Goal: Find specific page/section: Find specific page/section

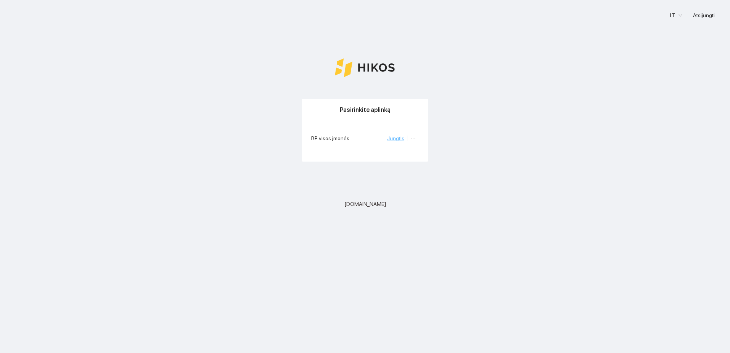
click at [403, 139] on link "Jungtis" at bounding box center [395, 138] width 17 height 6
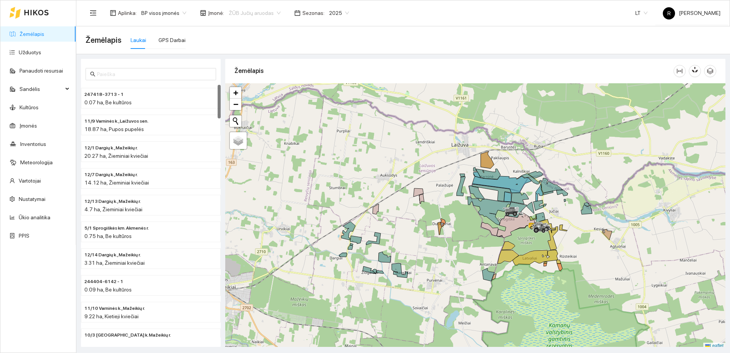
click at [273, 14] on span "ŽŪB Jučių aruodas" at bounding box center [255, 12] width 52 height 11
click at [274, 13] on span "ŽŪB Jučių aruodas" at bounding box center [255, 12] width 52 height 11
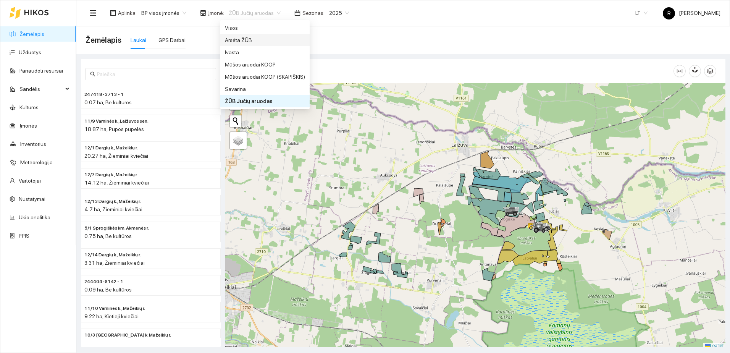
click at [247, 39] on div "Arsėta ŽŪB" at bounding box center [265, 40] width 80 height 8
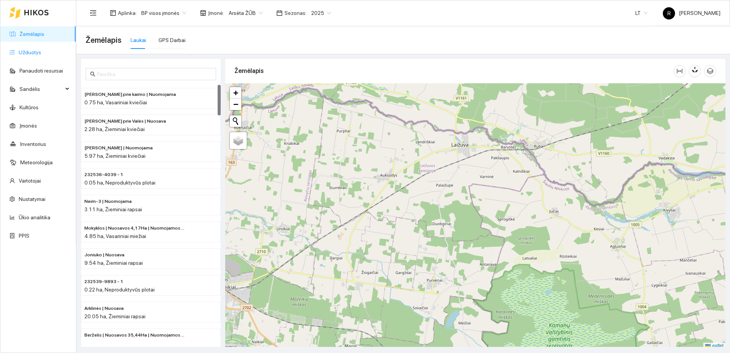
click at [24, 53] on link "Užduotys" at bounding box center [30, 52] width 23 height 6
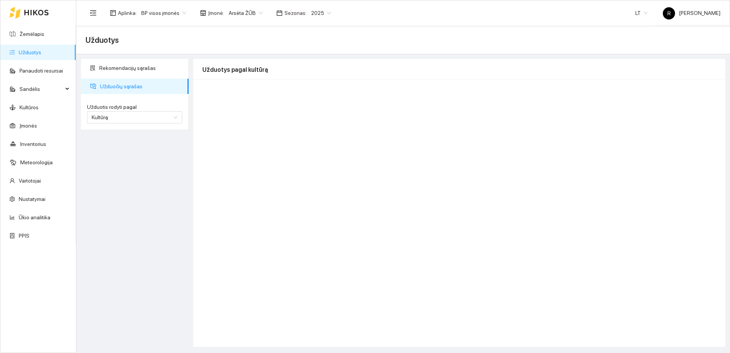
click at [108, 83] on span "Užduočių sąrašas" at bounding box center [141, 86] width 82 height 15
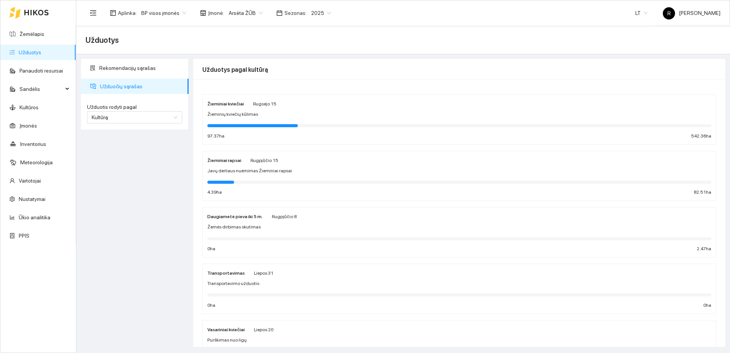
click at [235, 103] on strong "Žieminiai kviečiai" at bounding box center [225, 103] width 37 height 5
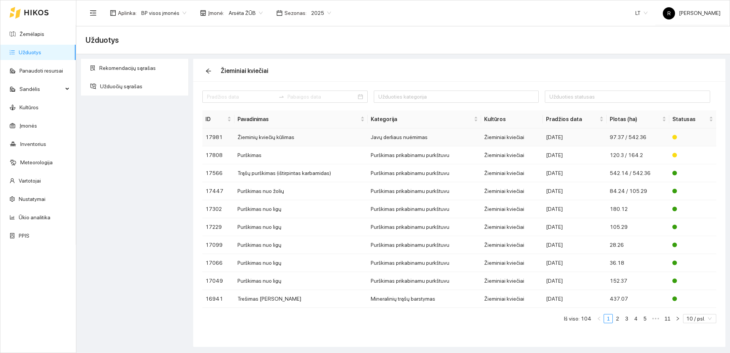
click at [265, 137] on td "Žieminių kviečių kūlimas" at bounding box center [300, 137] width 133 height 18
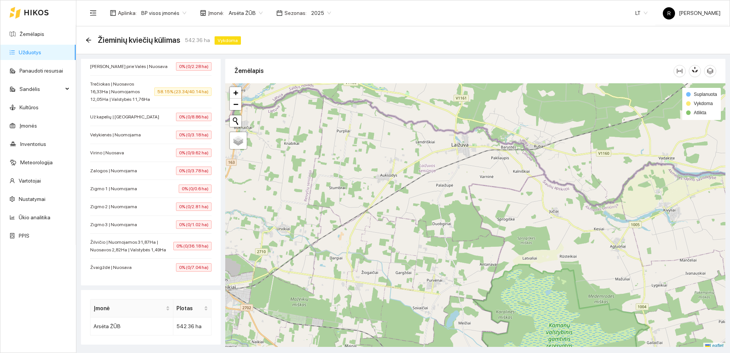
scroll to position [725, 0]
